Goal: Navigation & Orientation: Go to known website

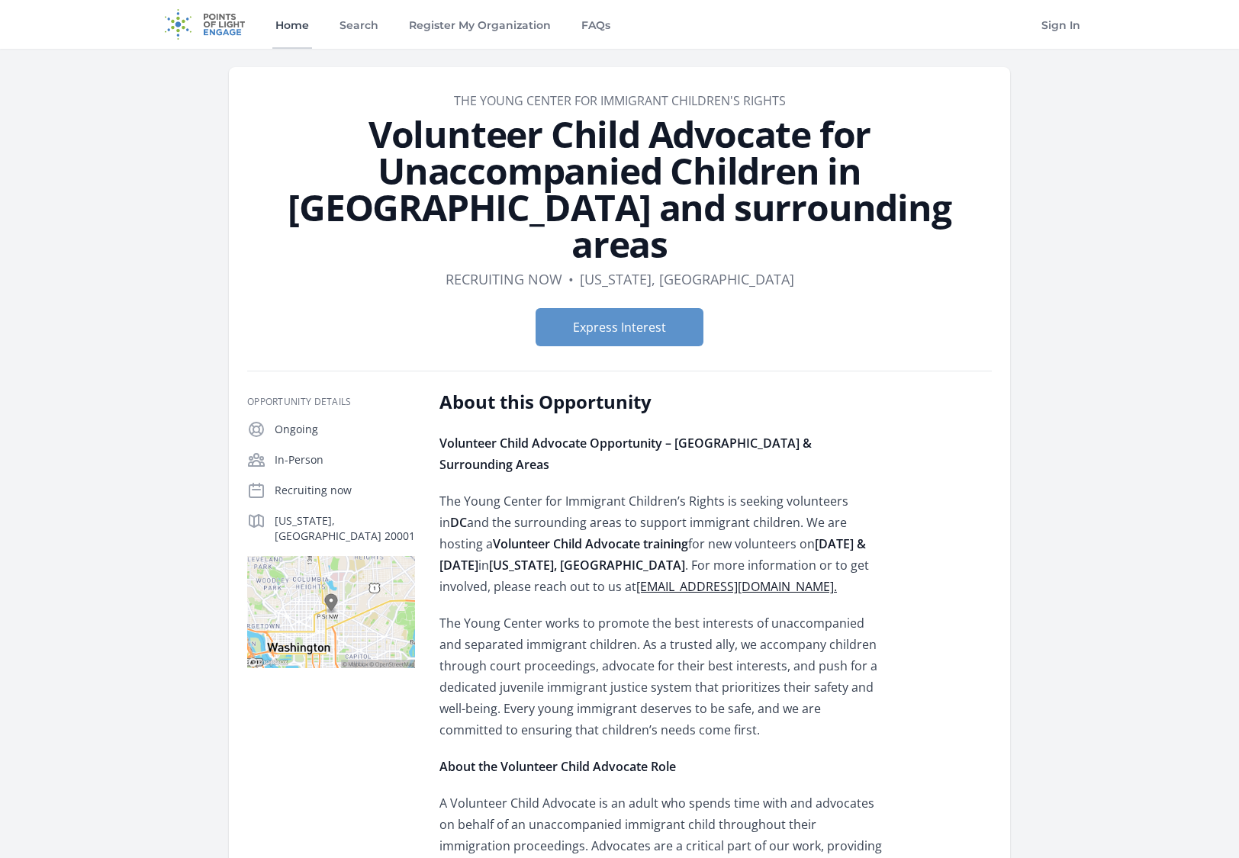
click at [303, 24] on link "Home" at bounding box center [292, 24] width 40 height 49
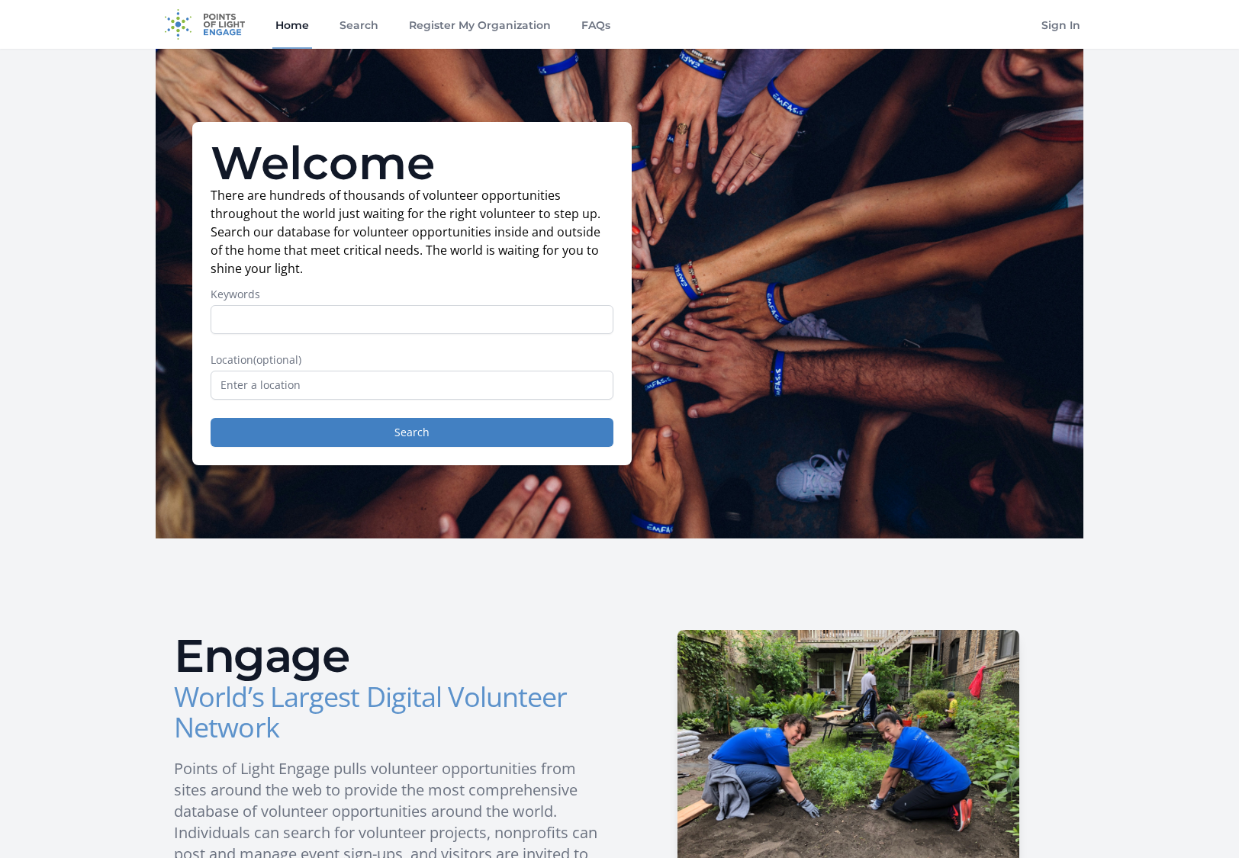
click at [220, 23] on img at bounding box center [205, 24] width 98 height 49
click at [172, 23] on img at bounding box center [205, 24] width 98 height 49
